Goal: Task Accomplishment & Management: Use online tool/utility

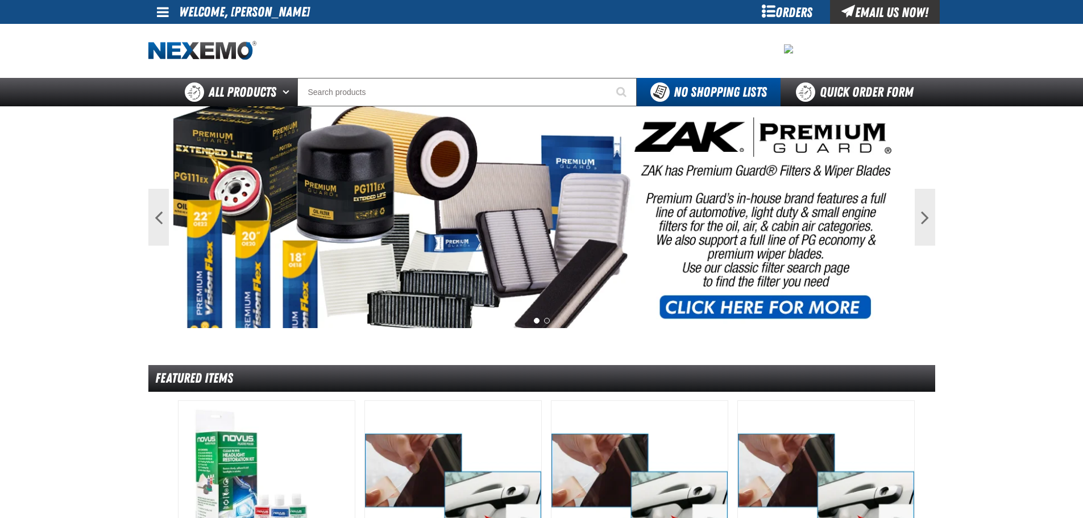
click at [763, 15] on div "Orders" at bounding box center [787, 12] width 85 height 24
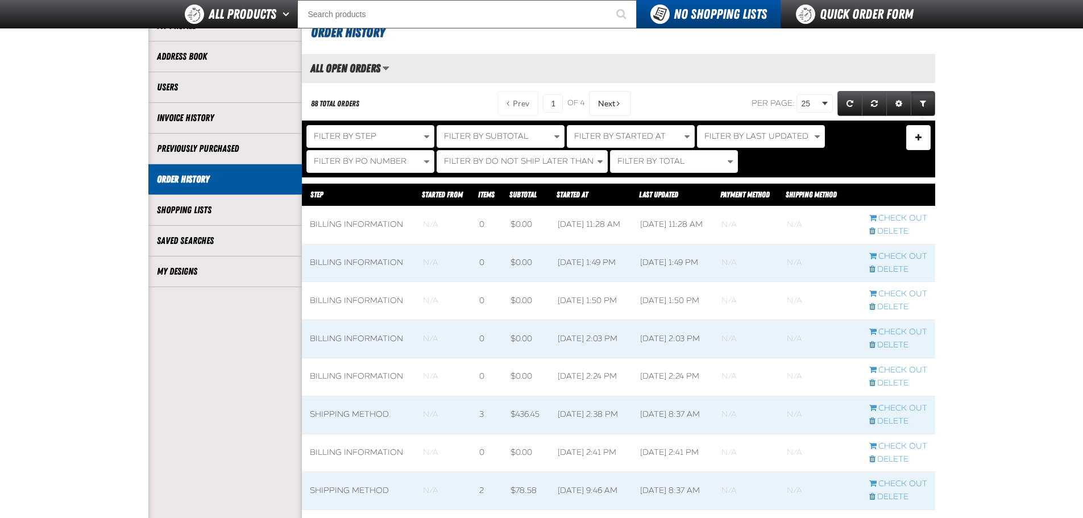
scroll to position [114, 0]
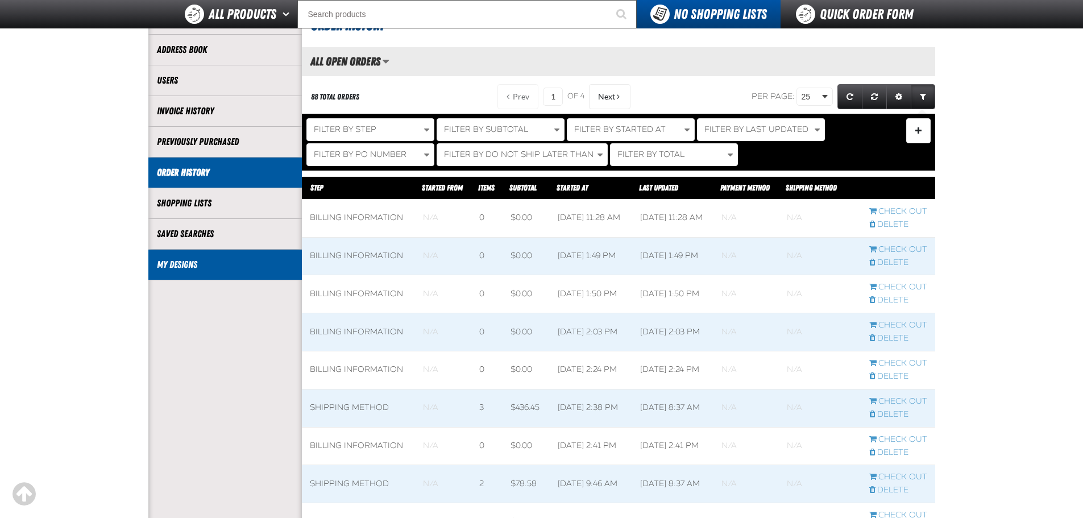
click at [195, 266] on link "My Designs" at bounding box center [225, 264] width 136 height 13
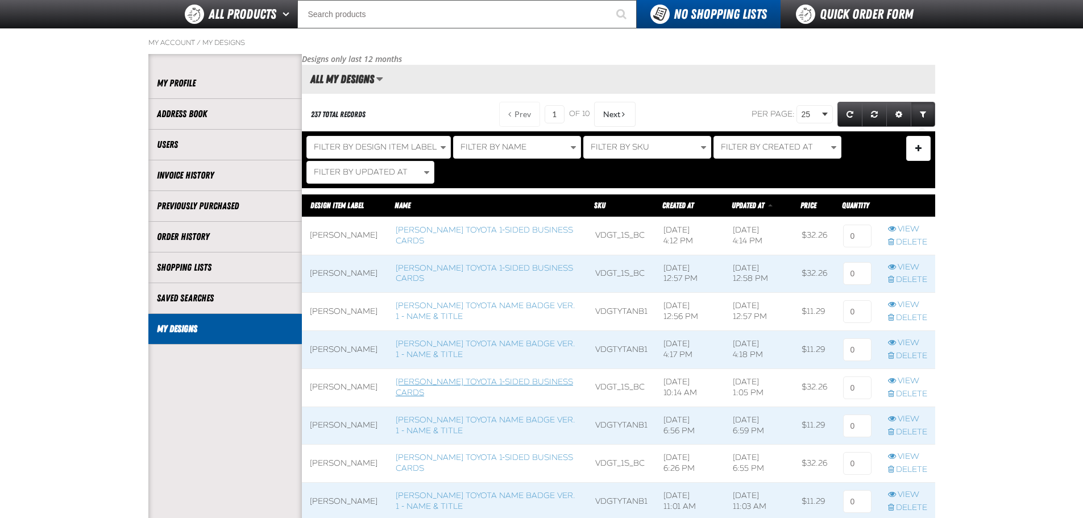
scroll to position [114, 0]
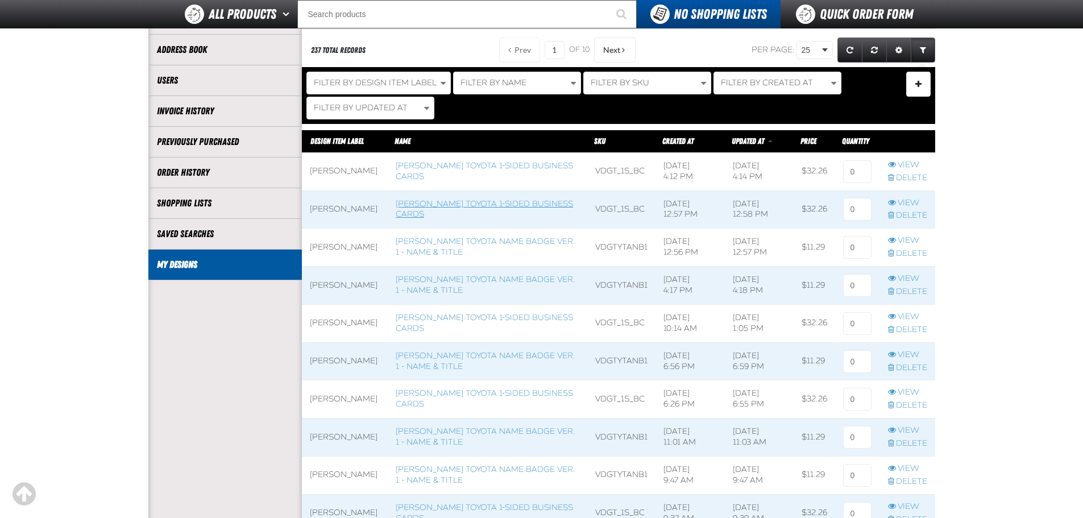
click at [473, 208] on link "Vandergriff Toyota 1-sided Business Cards" at bounding box center [484, 209] width 177 height 20
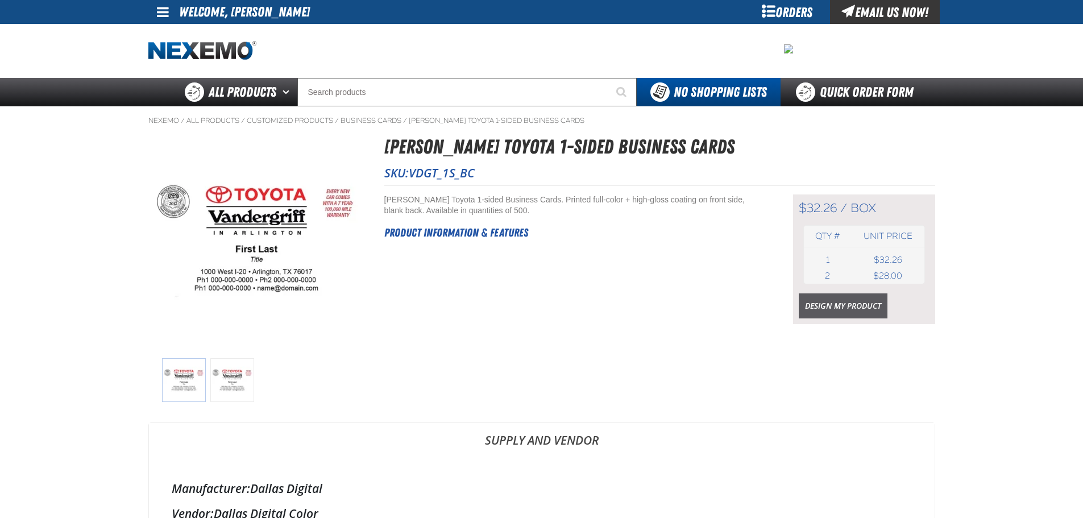
click at [836, 300] on link "Design My Product" at bounding box center [843, 305] width 89 height 25
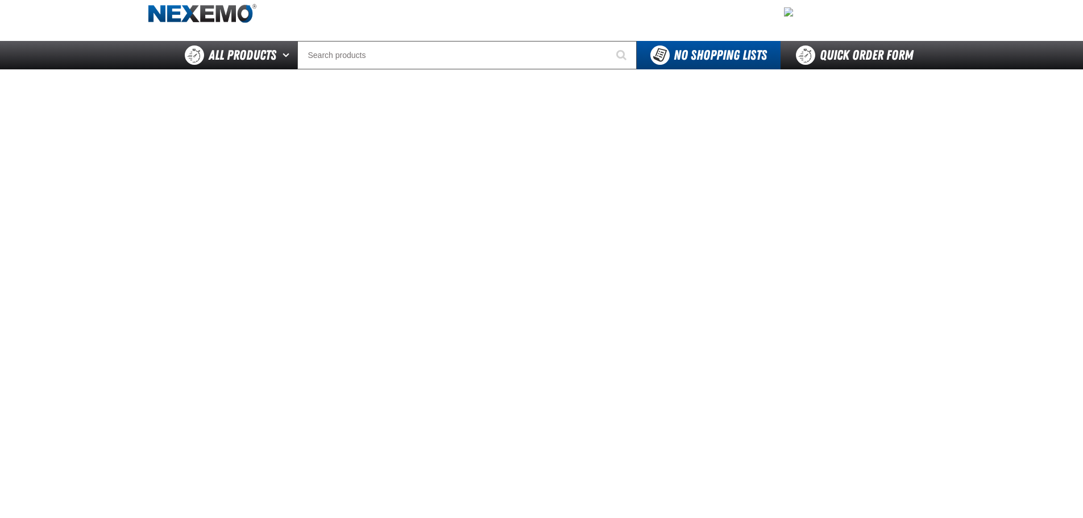
scroll to position [57, 0]
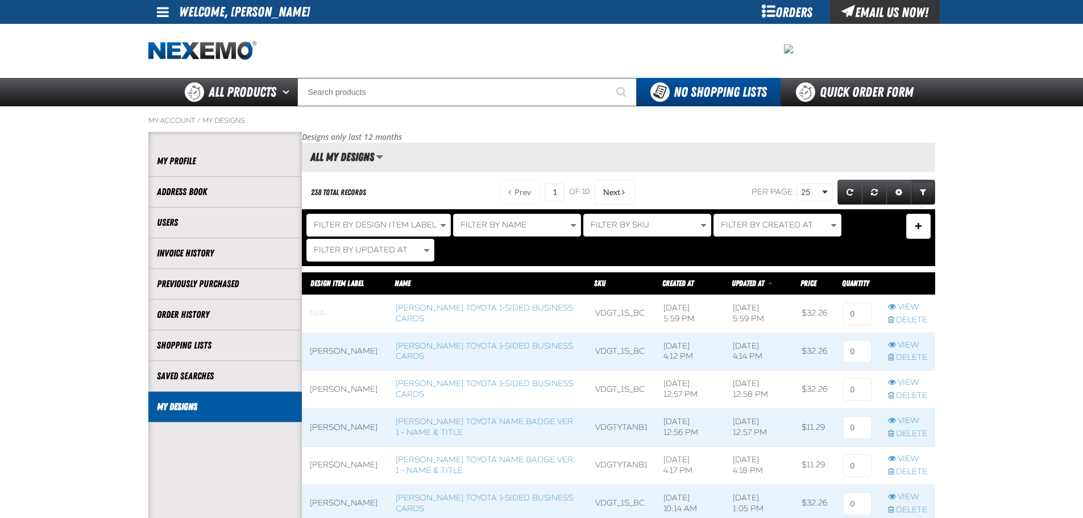
scroll to position [1, 1]
